Goal: Check status

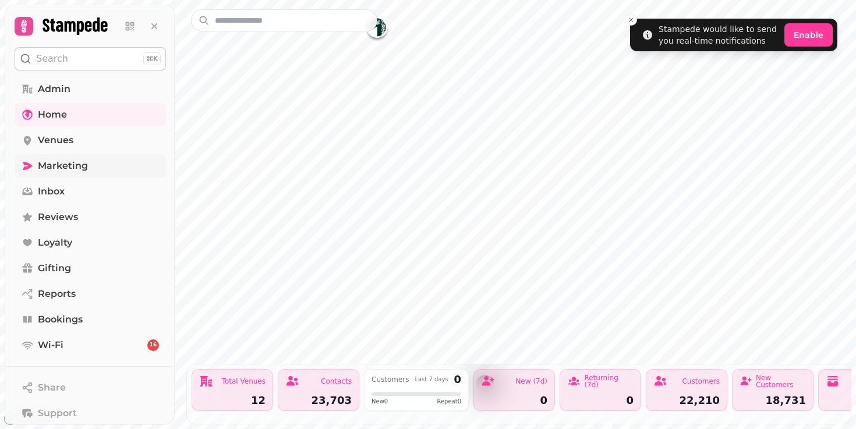
click at [110, 172] on link "Marketing" at bounding box center [90, 165] width 151 height 23
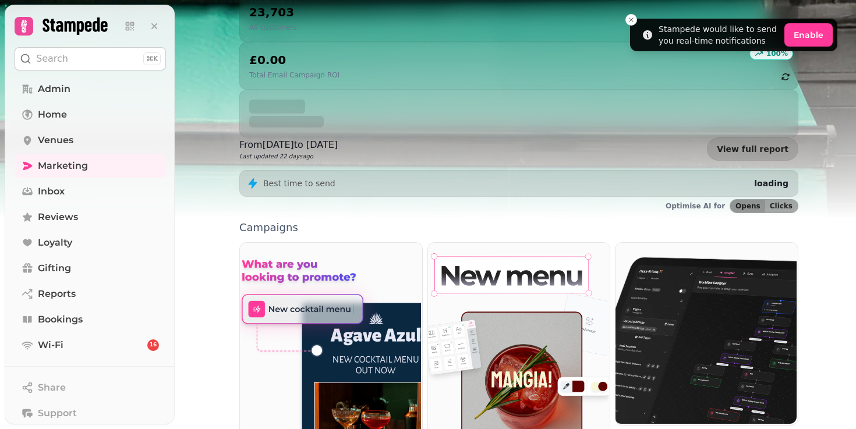
scroll to position [193, 0]
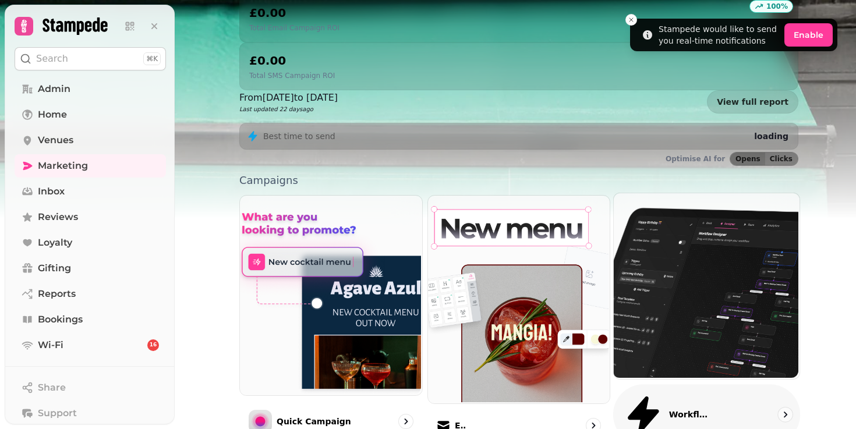
click at [718, 242] on img at bounding box center [705, 285] width 186 height 186
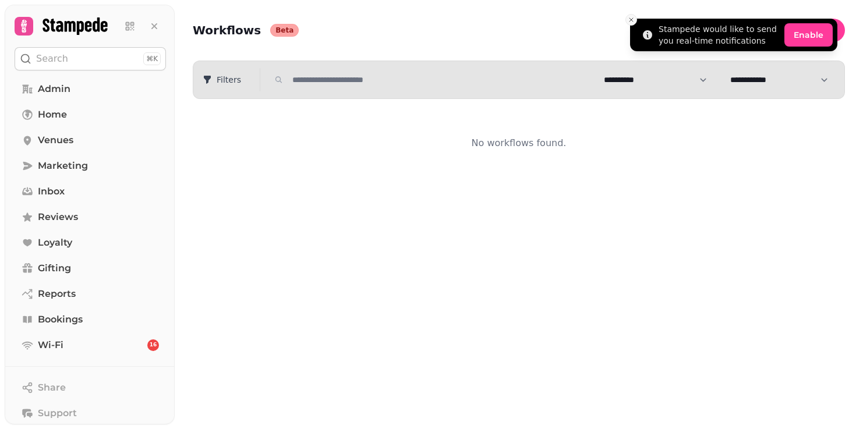
click at [633, 23] on icon "Close toast" at bounding box center [630, 19] width 7 height 7
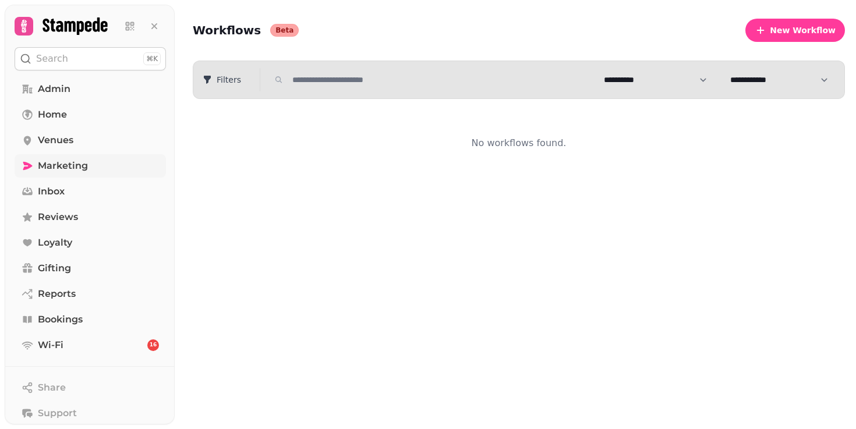
click at [148, 162] on link "Marketing" at bounding box center [90, 165] width 151 height 23
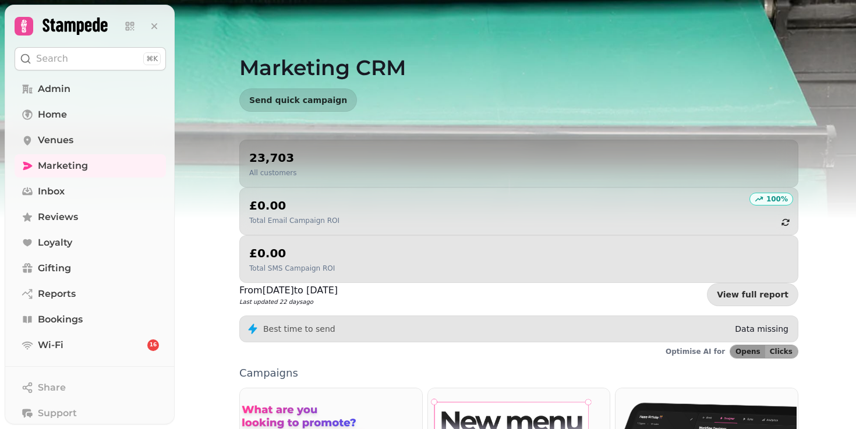
scroll to position [78, 0]
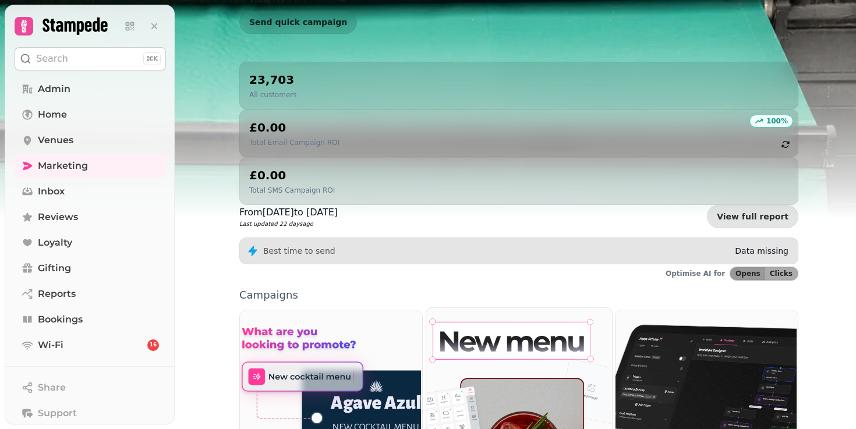
click at [506, 307] on img at bounding box center [517, 413] width 186 height 212
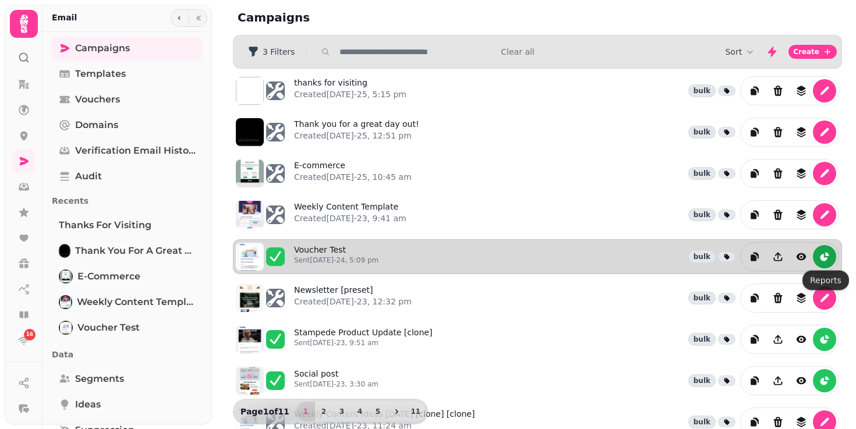
click at [822, 258] on icon "reports" at bounding box center [823, 257] width 7 height 7
